Goal: Information Seeking & Learning: Learn about a topic

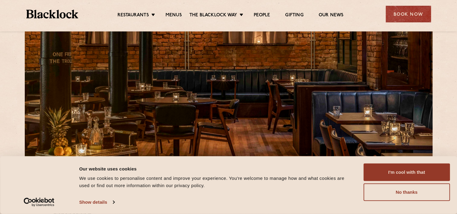
scroll to position [181, 0]
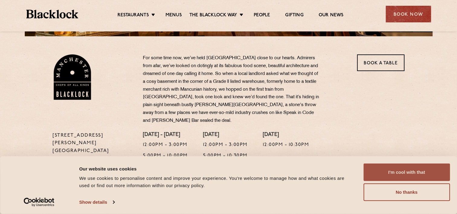
click at [408, 172] on button "I'm cool with that" at bounding box center [406, 172] width 86 height 18
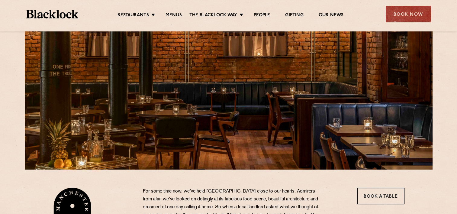
scroll to position [10, 0]
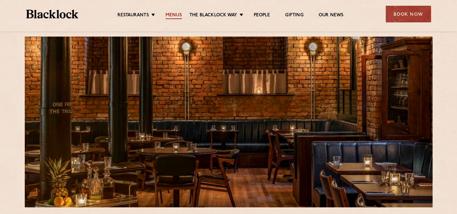
click at [177, 14] on link "Menus" at bounding box center [174, 15] width 16 height 7
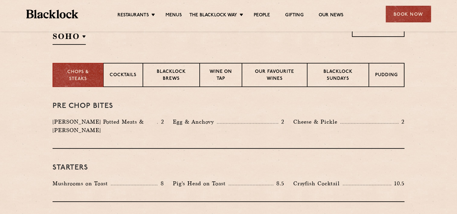
scroll to position [181, 0]
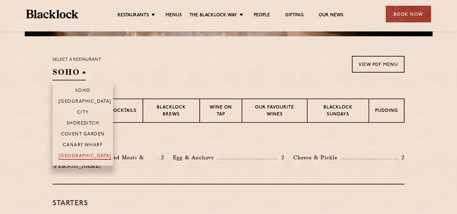
click at [95, 156] on p "[GEOGRAPHIC_DATA]" at bounding box center [85, 156] width 53 height 6
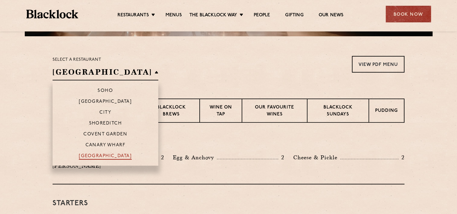
click at [95, 156] on p "[GEOGRAPHIC_DATA]" at bounding box center [105, 156] width 53 height 6
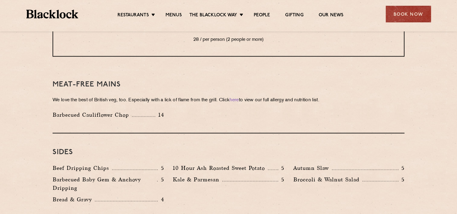
scroll to position [876, 0]
